Goal: Transaction & Acquisition: Purchase product/service

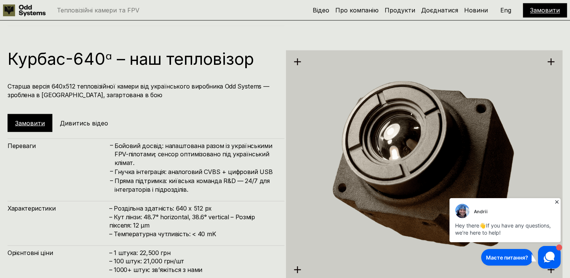
scroll to position [1356, 0]
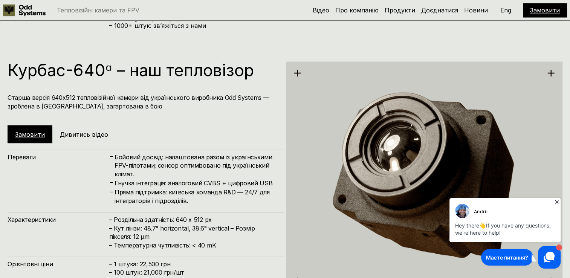
click at [299, 73] on img at bounding box center [424, 177] width 277 height 284
click at [37, 132] on link "Замовити" at bounding box center [30, 134] width 30 height 8
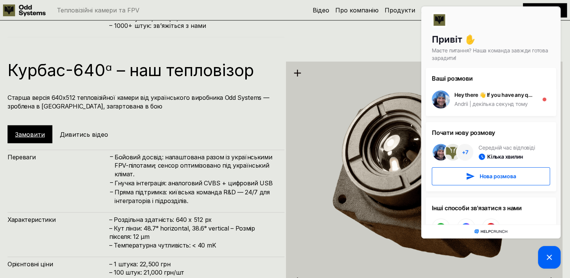
click at [34, 136] on link "Замовити" at bounding box center [30, 134] width 30 height 8
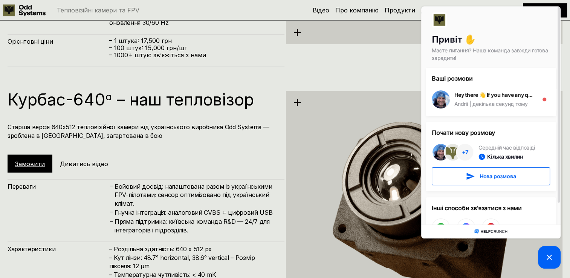
scroll to position [1319, 0]
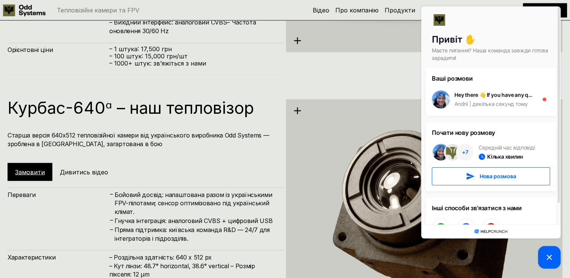
click at [200, 88] on div "Курбас-640ᵅ – наш тепловізор Старша версія 640х512 тепловізійної камери від [DE…" at bounding box center [285, 214] width 570 height 278
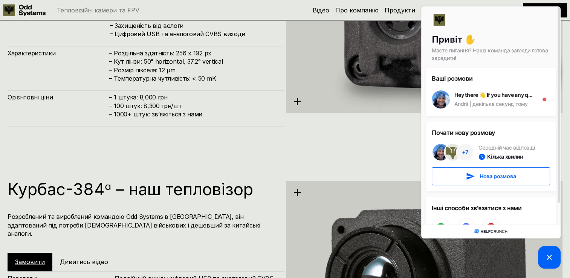
click at [198, 77] on div "Переваги: – Найкраща у категорії якість при високій вологості – Три режими для …" at bounding box center [146, 59] width 277 height 133
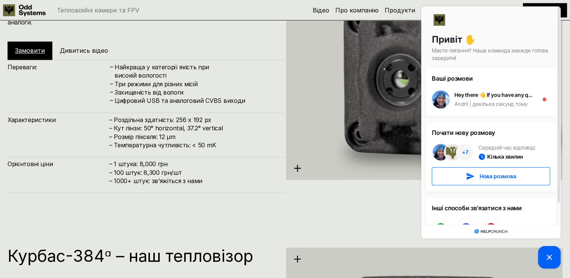
scroll to position [791, 0]
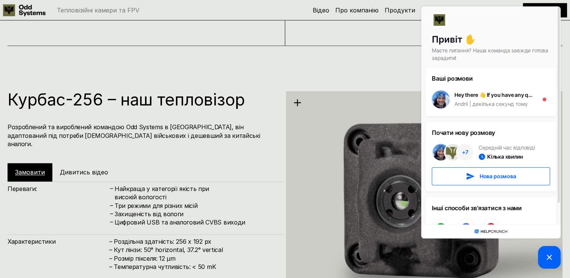
click at [183, 100] on h1 "Курбас-256 – наш тепловізор" at bounding box center [142, 99] width 269 height 17
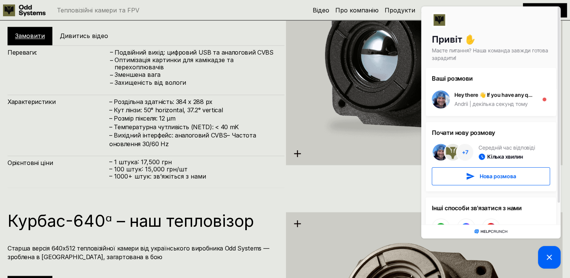
scroll to position [1319, 0]
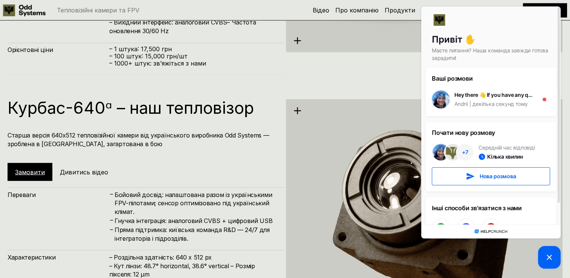
click at [312, 96] on div "Курбас-640ᵅ – наш тепловізор Старша версія 640х512 тепловізійної камери від [DE…" at bounding box center [285, 214] width 570 height 278
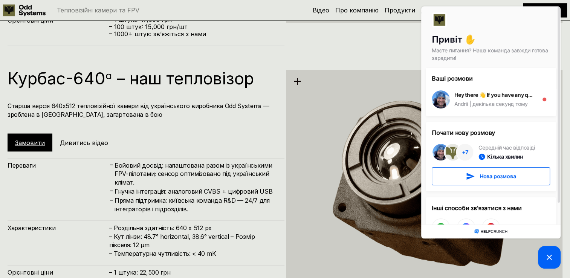
scroll to position [1394, 0]
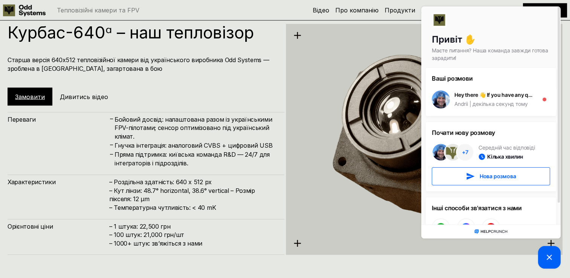
click at [200, 139] on h4 "Бойовий досвід: налаштована разом із українськими FPV-пілотами; сенсор оптимізо…" at bounding box center [195, 127] width 162 height 25
click at [159, 221] on div "Орієнтовні ціни – 1 штука: 22,500 грн – 100 штук: 21,000 грн/шт – ⁠1000+ штук: …" at bounding box center [146, 237] width 277 height 36
click at [82, 96] on h5 "Дивитись відео" at bounding box center [84, 96] width 48 height 8
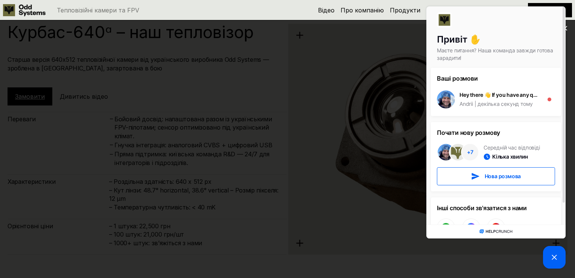
click at [547, 257] on picture at bounding box center [554, 257] width 23 height 23
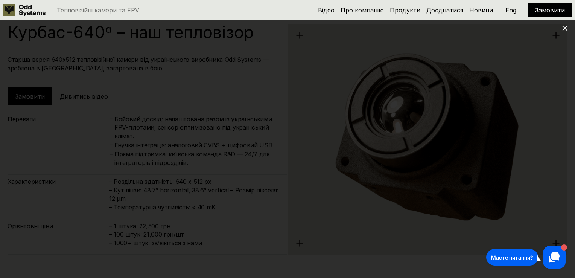
click at [563, 27] on icon at bounding box center [565, 28] width 5 height 5
